Goal: Task Accomplishment & Management: Manage account settings

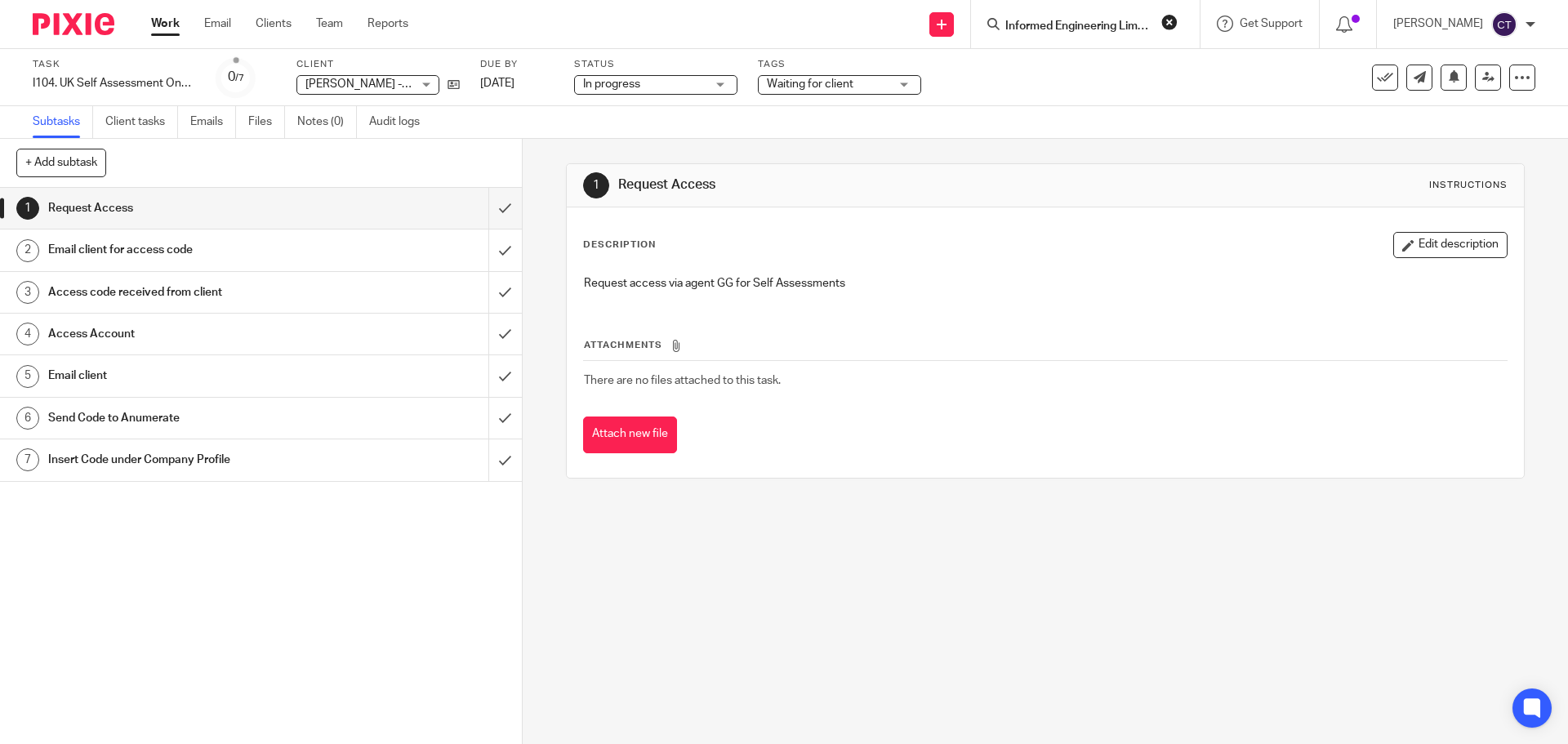
scroll to position [0, 14]
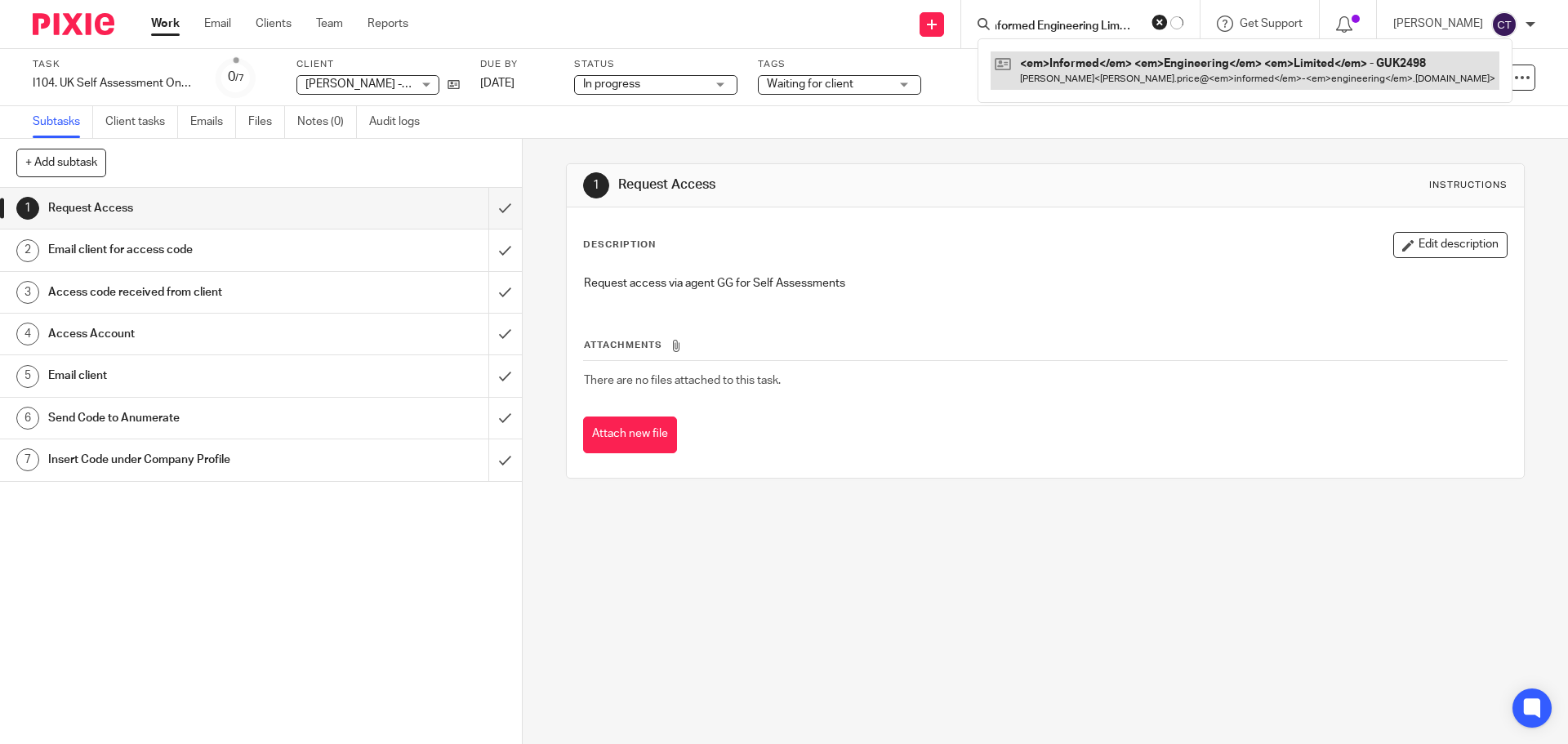
type input "Informed Engineering Limited"
click at [1066, 71] on link at bounding box center [1246, 71] width 509 height 38
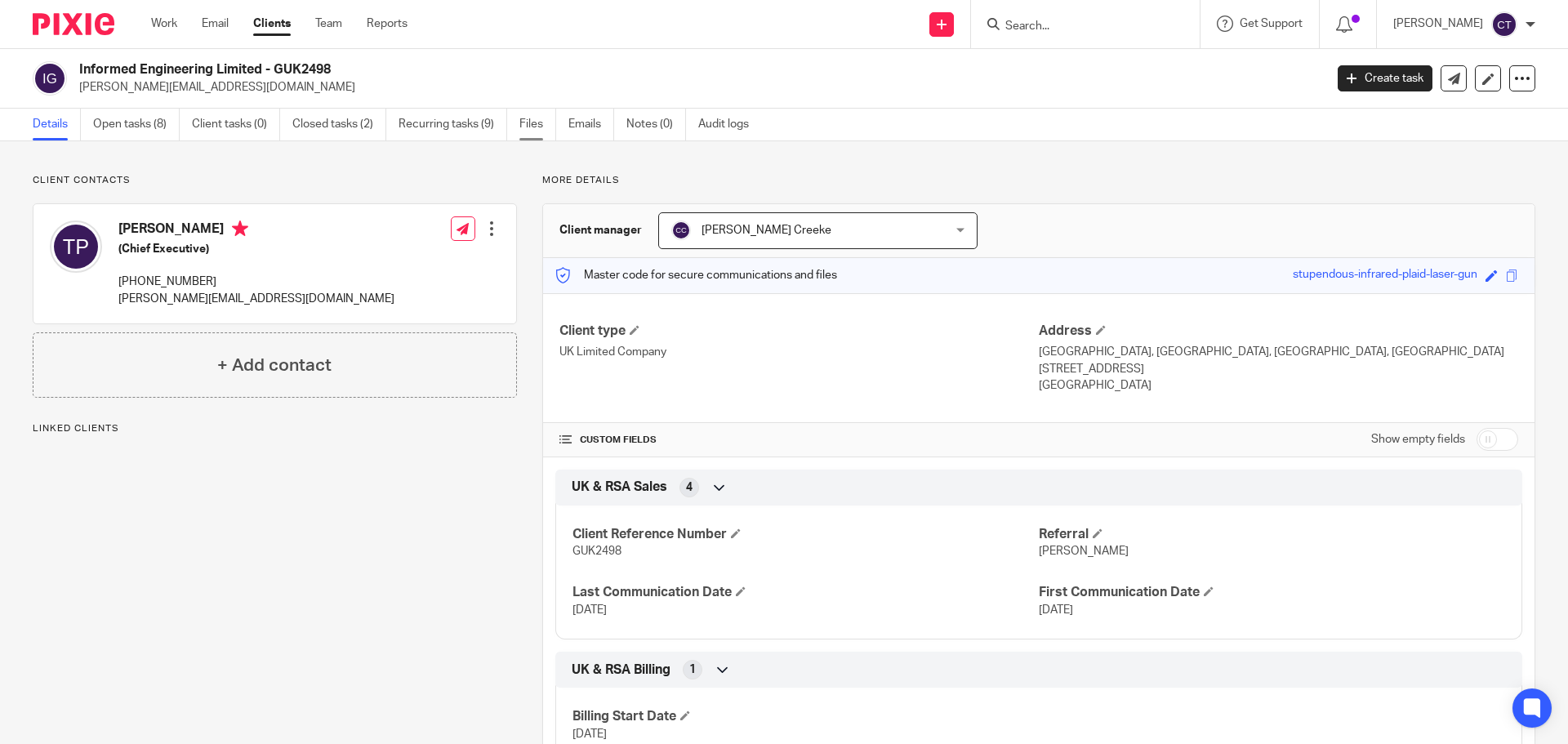
click at [530, 119] on link "Files" at bounding box center [538, 125] width 37 height 32
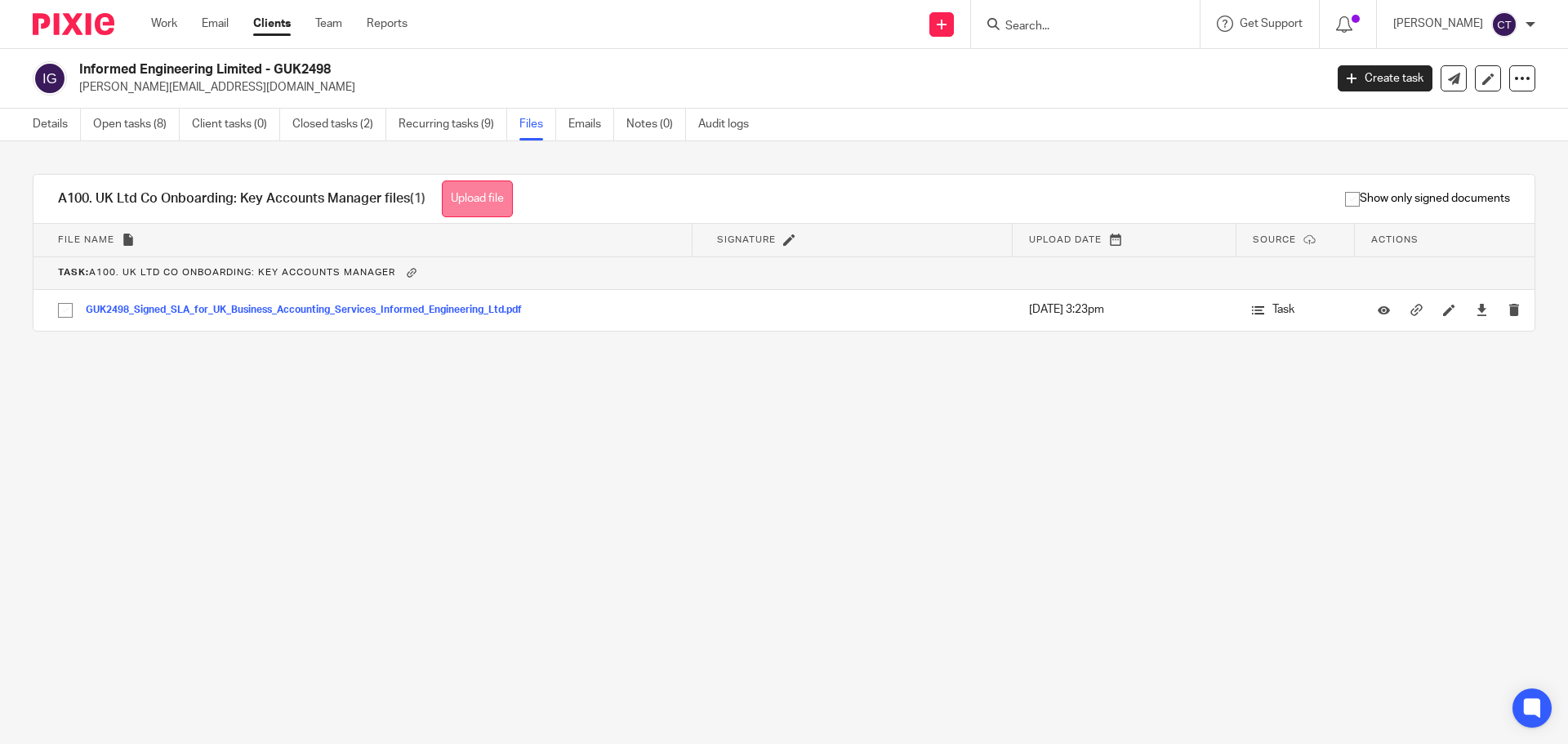
click at [496, 205] on button "Upload file" at bounding box center [478, 198] width 71 height 37
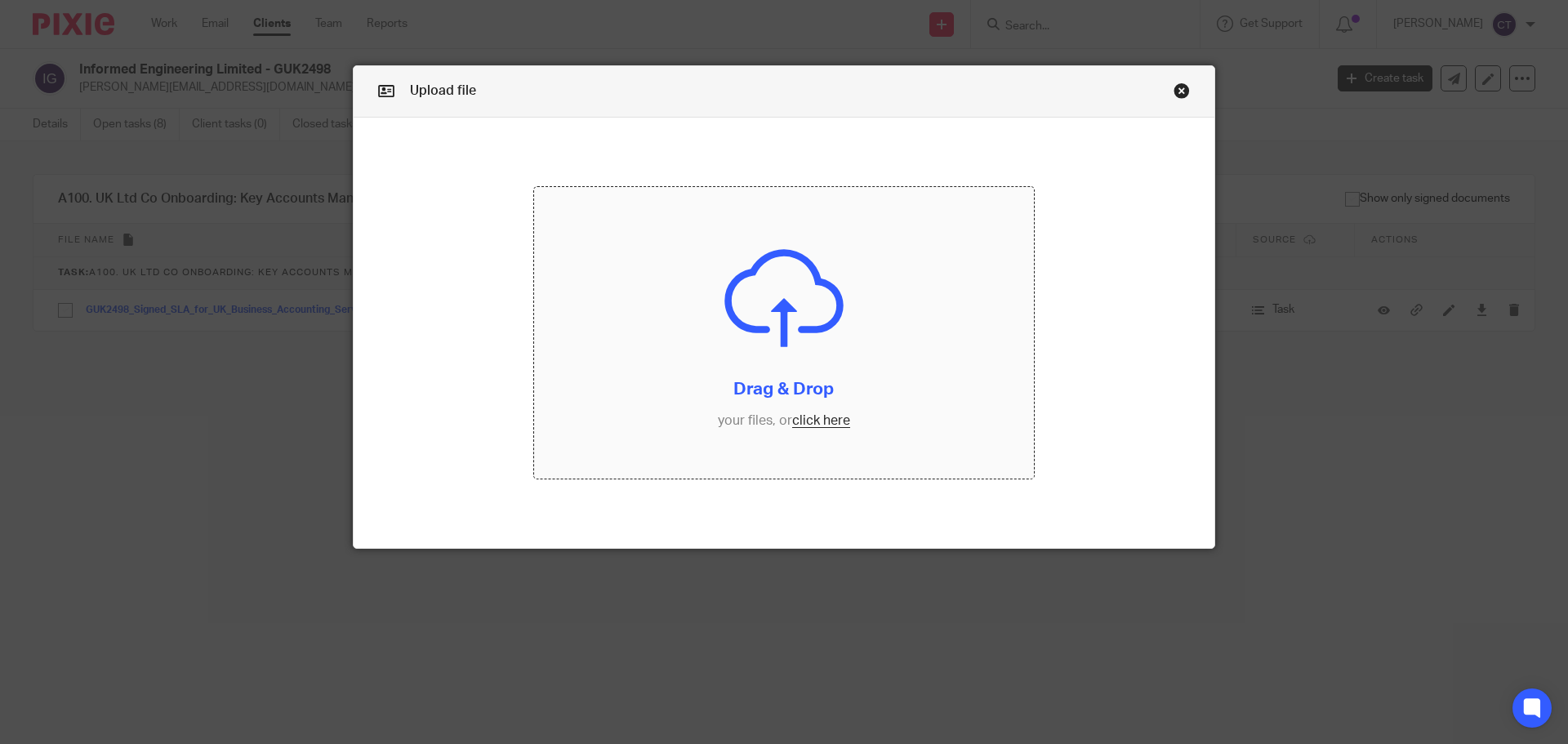
click at [847, 333] on input "file" at bounding box center [784, 332] width 501 height 292
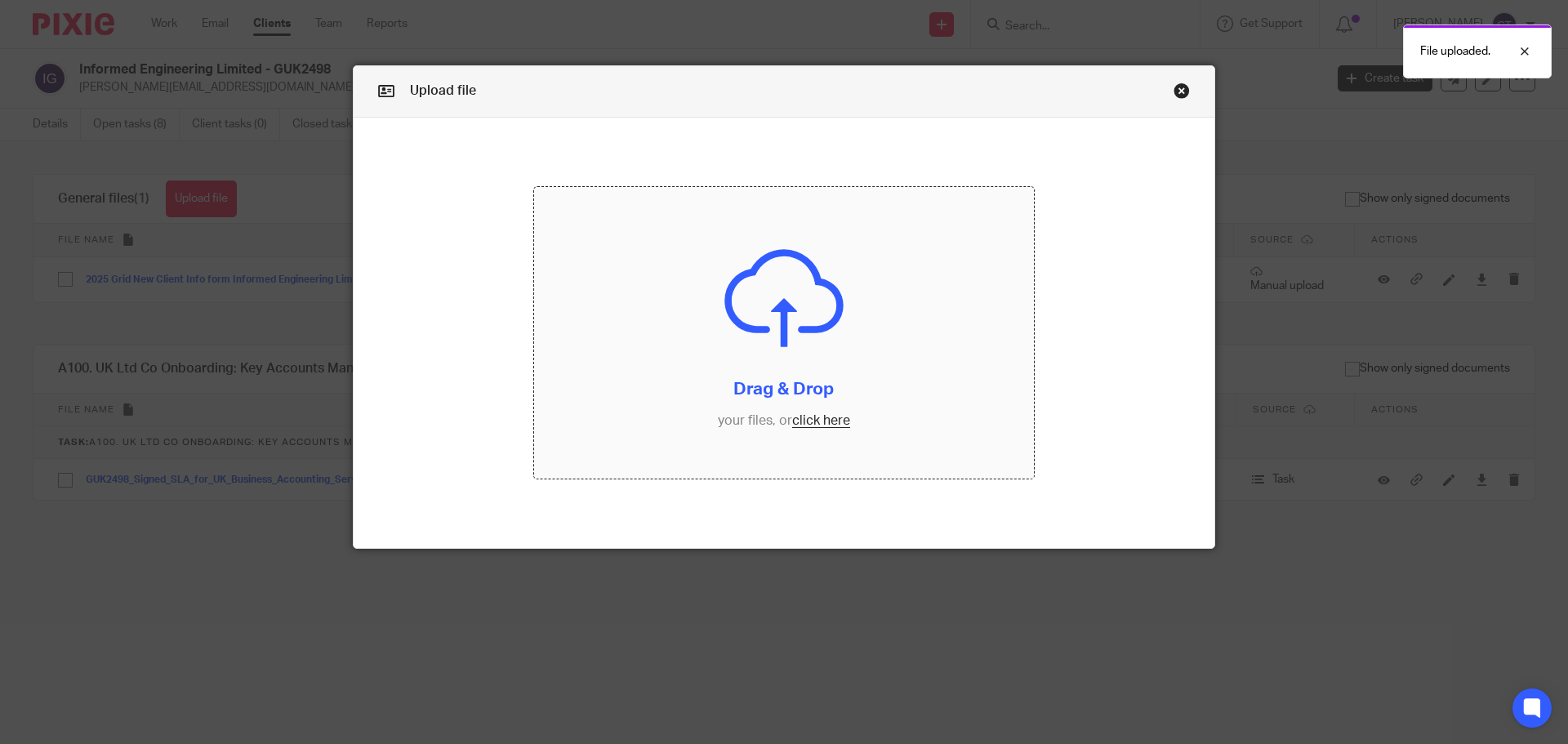
click at [827, 285] on input "file" at bounding box center [784, 332] width 501 height 292
